Goal: Information Seeking & Learning: Learn about a topic

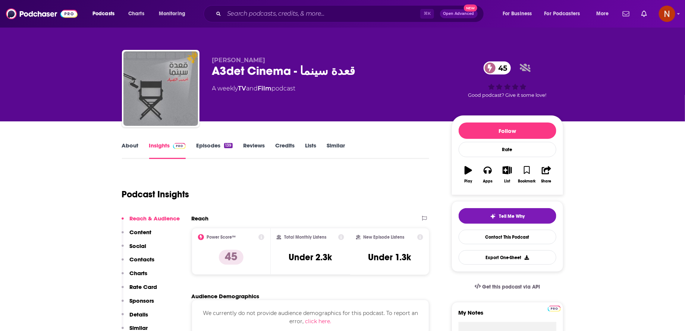
drag, startPoint x: 0, startPoint y: 0, endPoint x: 249, endPoint y: 73, distance: 259.2
click at [249, 73] on div "A3det Cinema - قعدة سينما 45" at bounding box center [325, 71] width 227 height 15
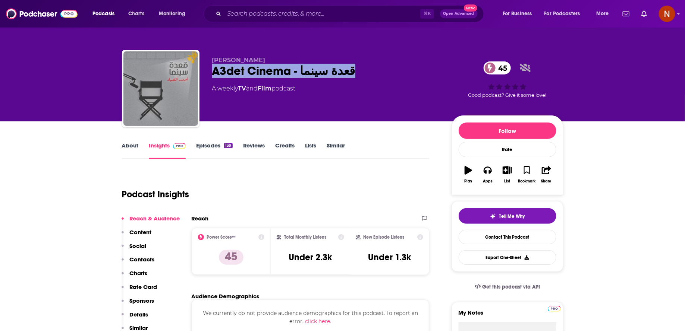
click at [249, 73] on div "A3det Cinema - قعدة سينما 45" at bounding box center [325, 71] width 227 height 15
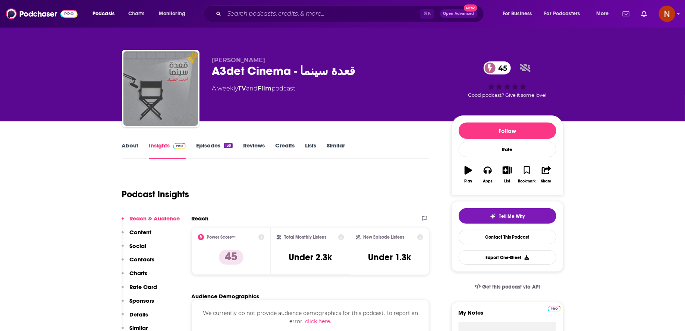
click at [308, 211] on div "Podcast Insights" at bounding box center [276, 193] width 308 height 44
click at [142, 15] on span "Charts" at bounding box center [136, 14] width 16 height 10
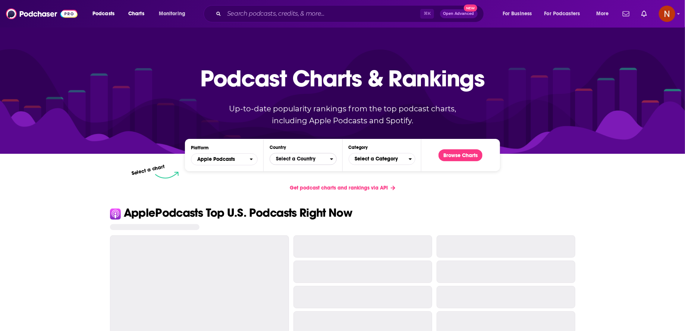
click at [302, 160] on span "Select a Country" at bounding box center [300, 159] width 60 height 13
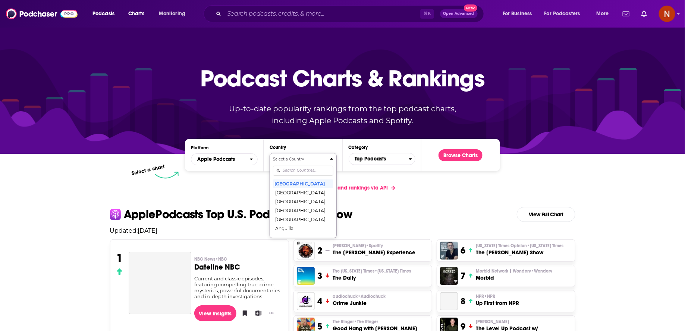
click at [302, 170] on input "Countries" at bounding box center [303, 171] width 60 height 10
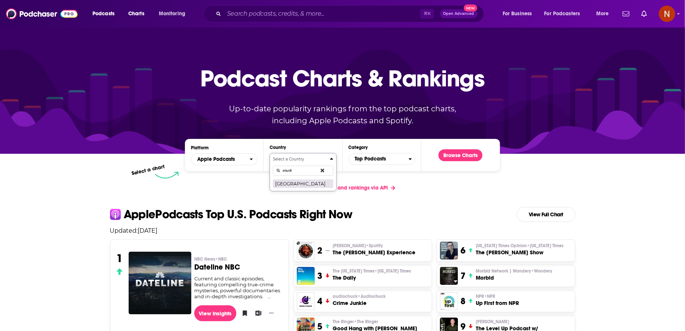
type input "saudi"
click at [296, 185] on button "[GEOGRAPHIC_DATA]" at bounding box center [303, 183] width 60 height 9
click at [379, 150] on div "Podcast Charts & Rankings Up-to-date popularity rankings from the top podcast c…" at bounding box center [342, 90] width 320 height 120
click at [379, 158] on span "Top Podcasts" at bounding box center [379, 159] width 60 height 13
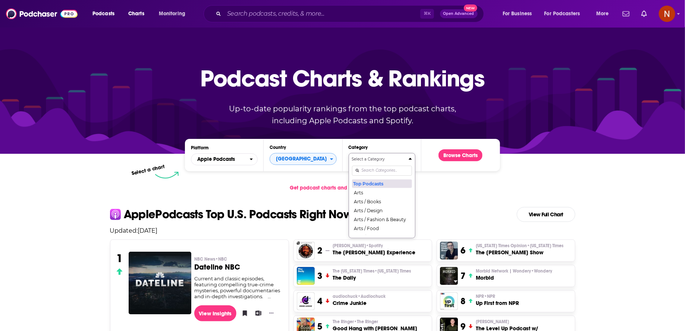
click at [386, 183] on button "Top Podcasts" at bounding box center [382, 183] width 60 height 9
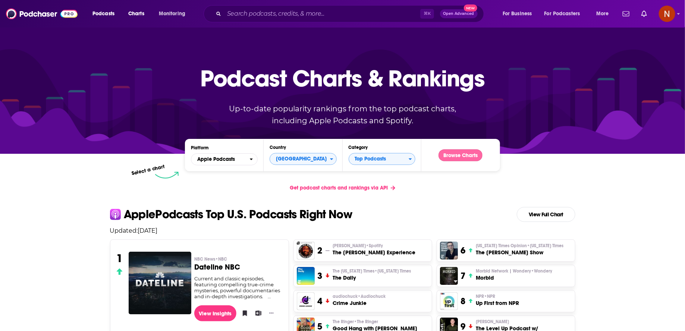
click at [465, 158] on button "Browse Charts" at bounding box center [461, 156] width 44 height 12
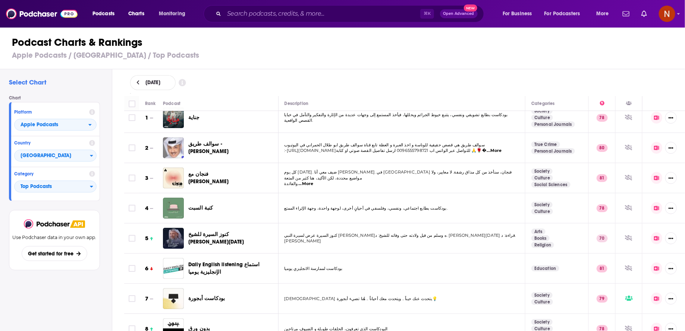
scroll to position [9, 0]
